Goal: Find specific page/section: Find specific page/section

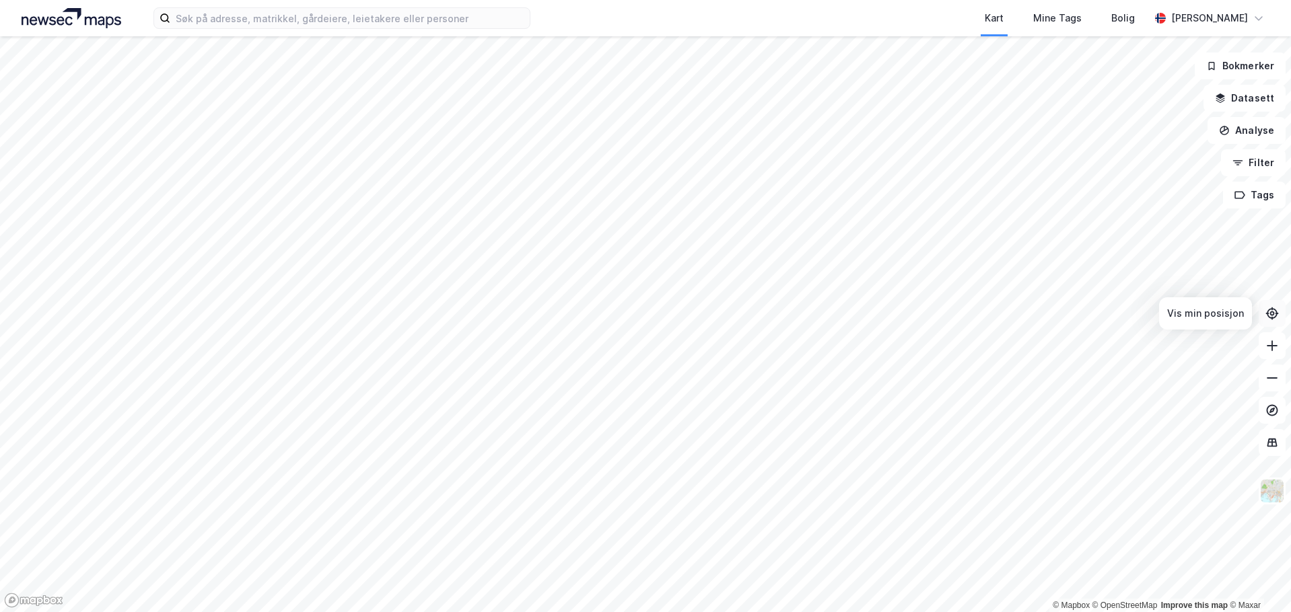
click at [1272, 320] on icon at bounding box center [1271, 318] width 1 height 3
